Goal: Information Seeking & Learning: Learn about a topic

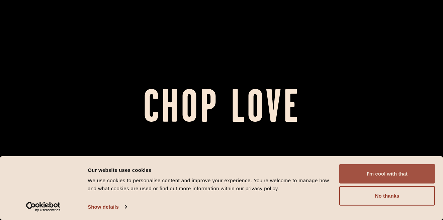
click at [366, 171] on button "I'm cool with that" at bounding box center [387, 173] width 96 height 19
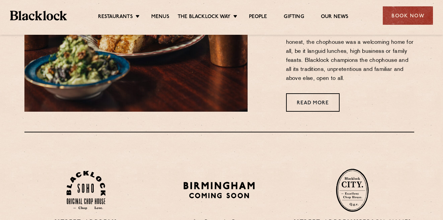
scroll to position [300, 2]
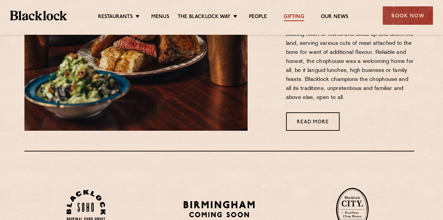
click at [291, 17] on link "Gifting" at bounding box center [294, 17] width 20 height 7
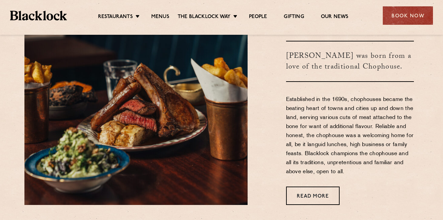
scroll to position [215, 2]
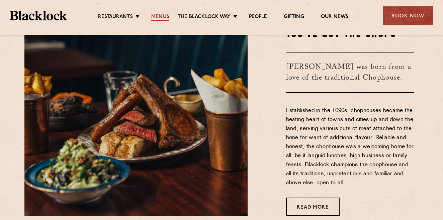
click at [156, 16] on link "Menus" at bounding box center [160, 17] width 18 height 7
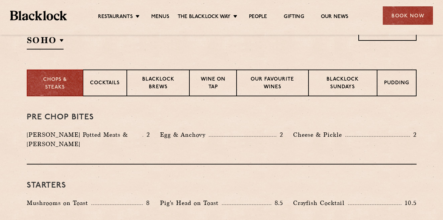
scroll to position [235, 0]
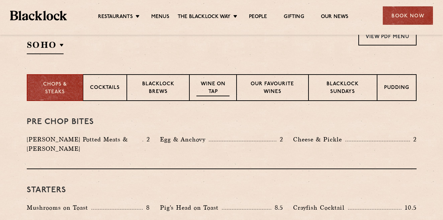
click at [214, 84] on p "Wine on Tap" at bounding box center [212, 89] width 33 height 16
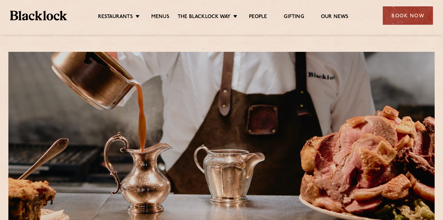
scroll to position [0, 0]
click at [160, 16] on link "Menus" at bounding box center [160, 17] width 18 height 7
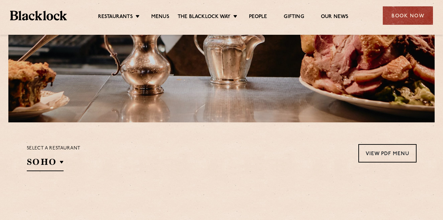
scroll to position [132, 0]
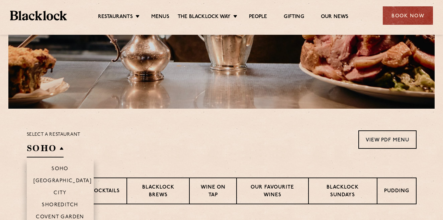
click at [59, 148] on h2 "SOHO" at bounding box center [45, 149] width 37 height 15
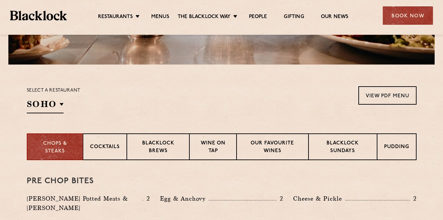
scroll to position [155, 0]
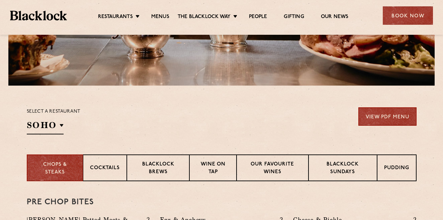
click at [376, 114] on link "View PDF Menu" at bounding box center [387, 116] width 58 height 18
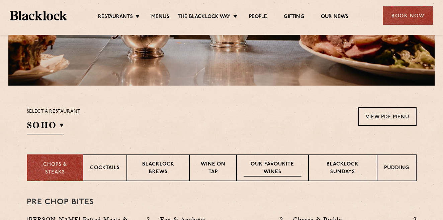
click at [261, 165] on p "Our favourite wines" at bounding box center [273, 169] width 58 height 16
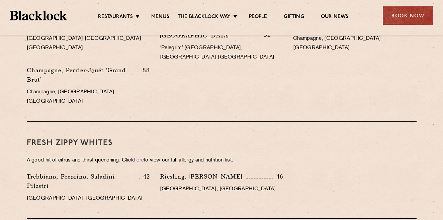
scroll to position [397, 0]
